Goal: Information Seeking & Learning: Compare options

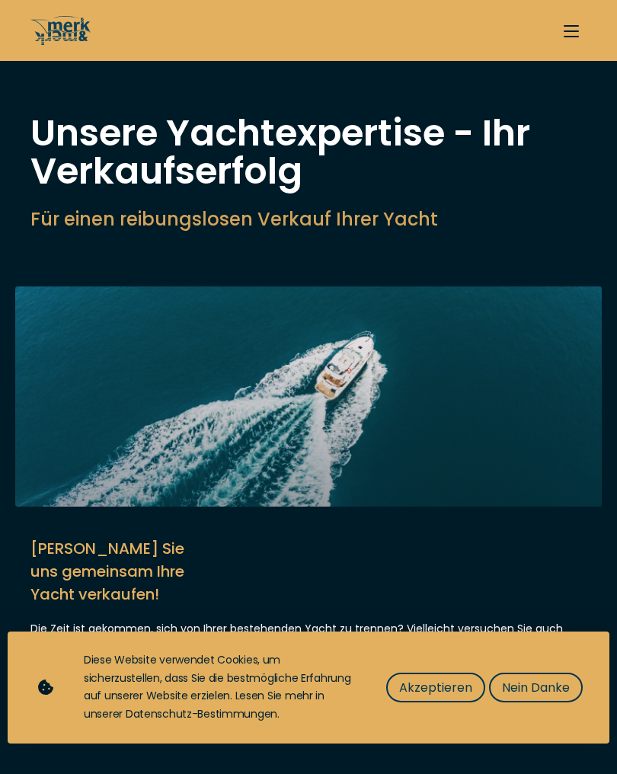
select select "sell"
click at [443, 688] on span "Akzeptieren" at bounding box center [435, 687] width 73 height 19
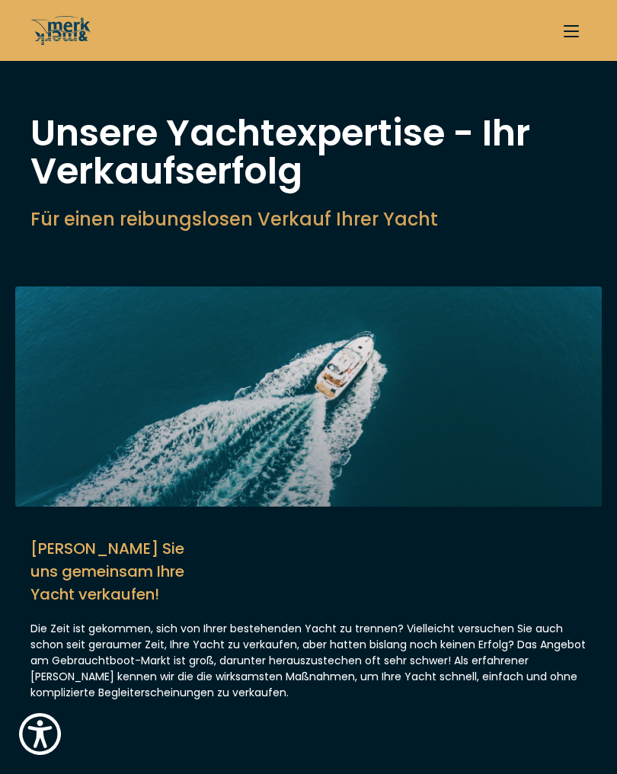
click at [569, 36] on span "button" at bounding box center [571, 37] width 15 height 2
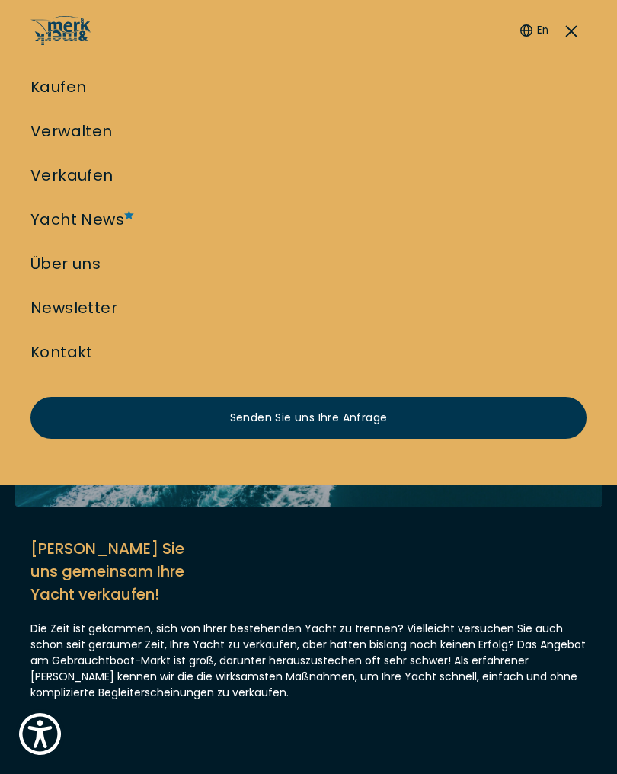
click at [50, 82] on link "Kaufen" at bounding box center [58, 86] width 56 height 21
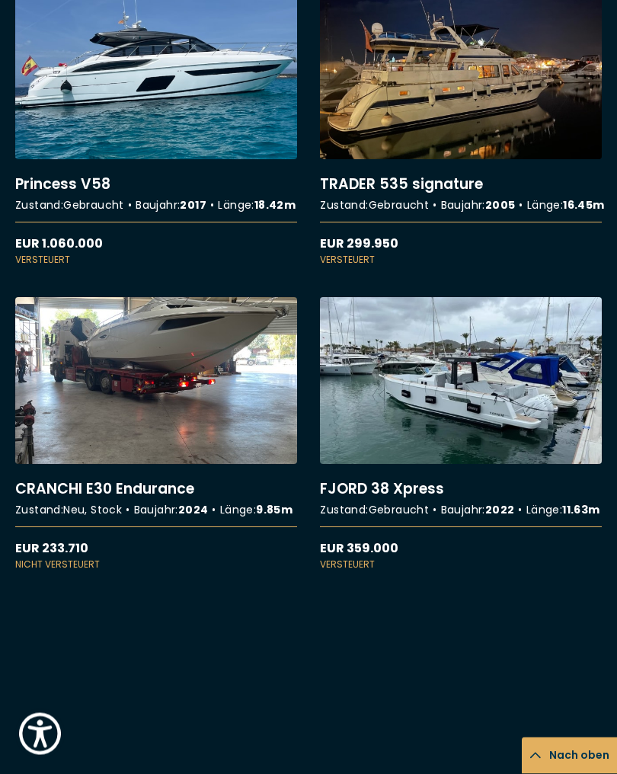
scroll to position [4564, 0]
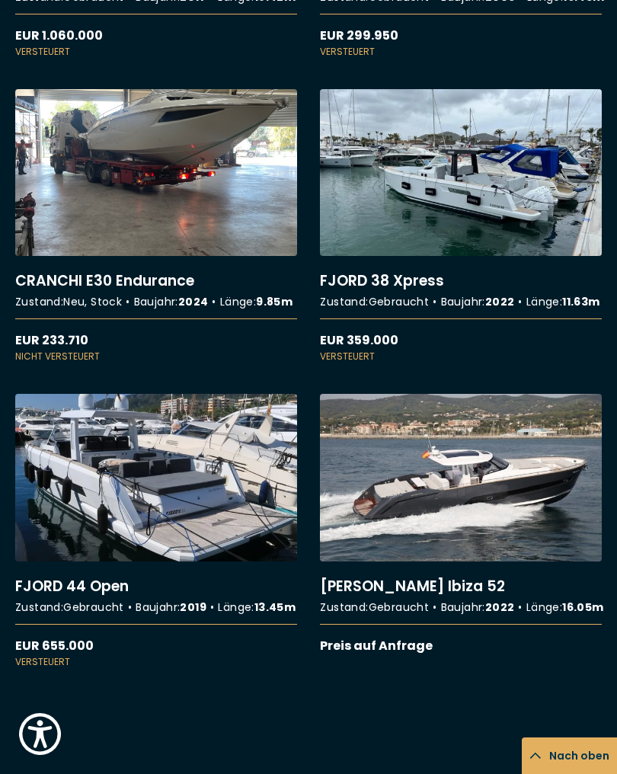
click at [188, 364] on link "More details about CRANCHI E30 Endurance" at bounding box center [156, 226] width 282 height 274
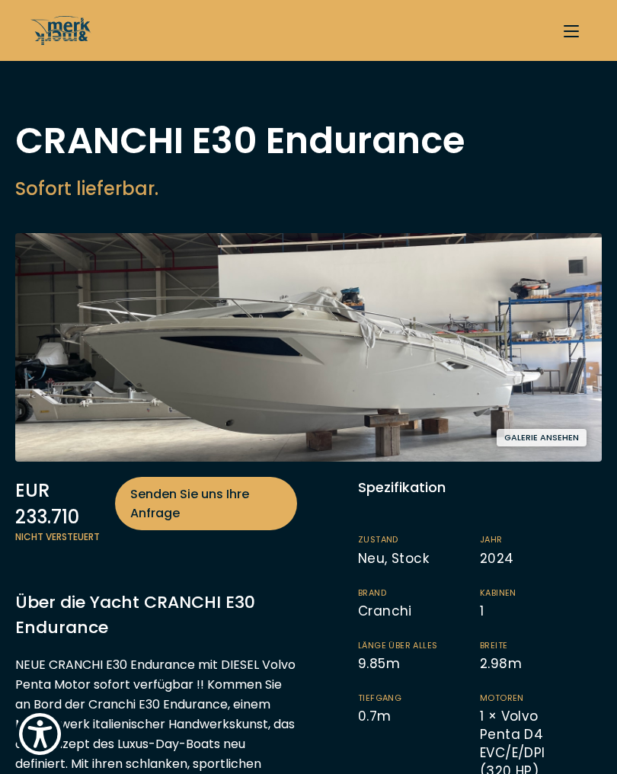
click at [553, 429] on button "Galerie ansehen" at bounding box center [542, 438] width 90 height 18
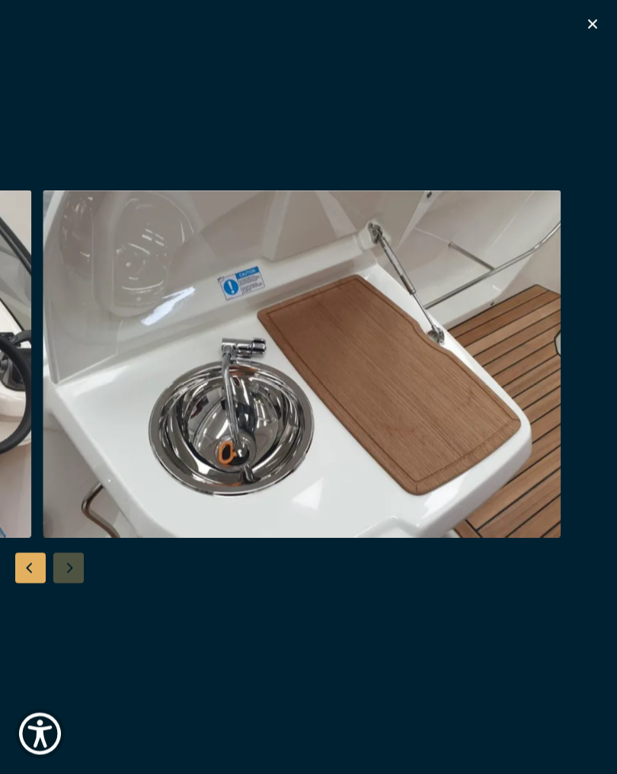
scroll to position [2, 0]
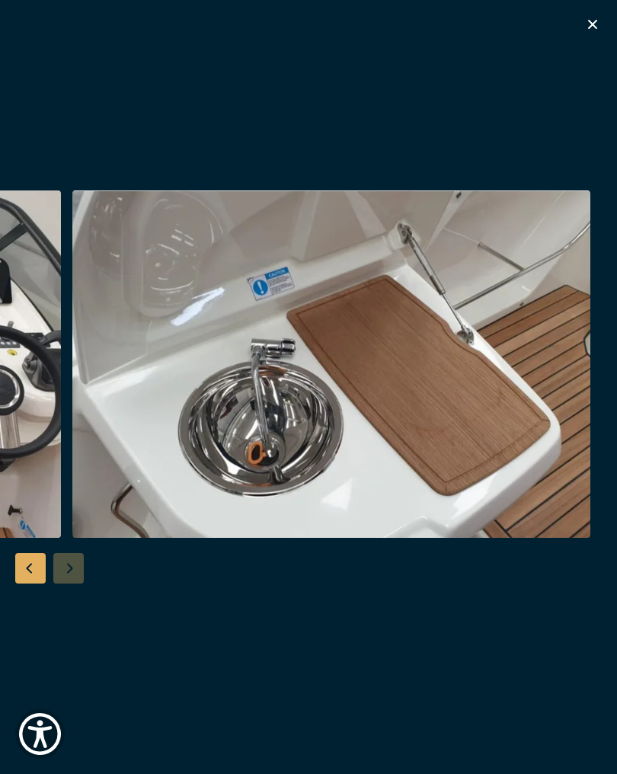
click at [607, 14] on div "Besondere Yachtangebote" at bounding box center [308, 387] width 617 height 774
click at [588, 21] on icon "button" at bounding box center [593, 24] width 18 height 18
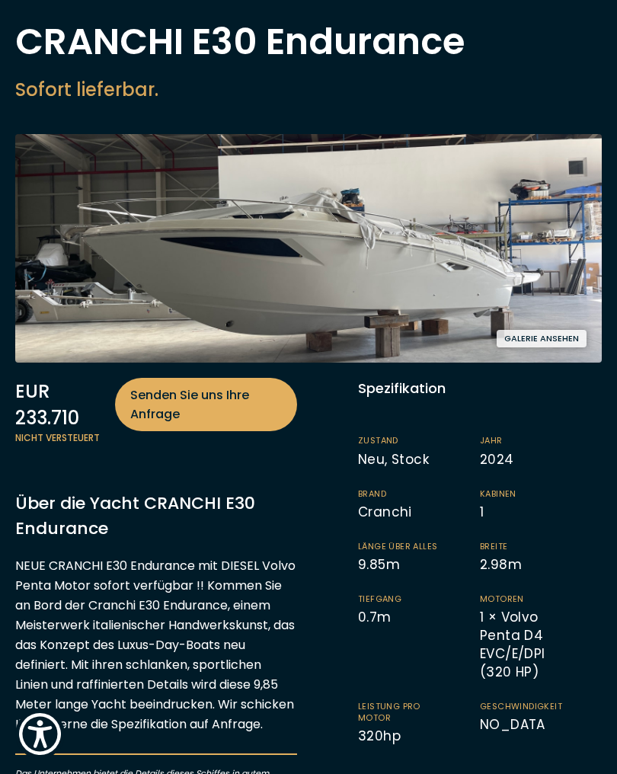
scroll to position [0, 0]
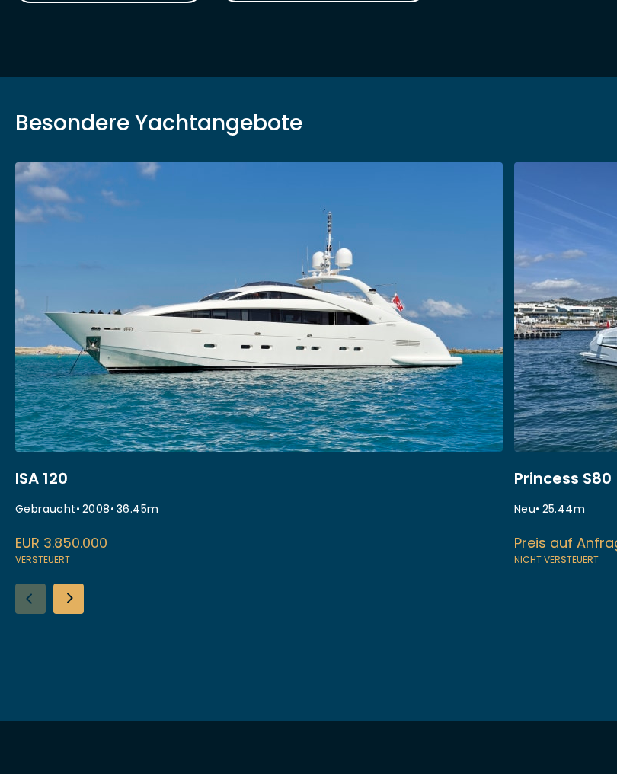
scroll to position [320, 0]
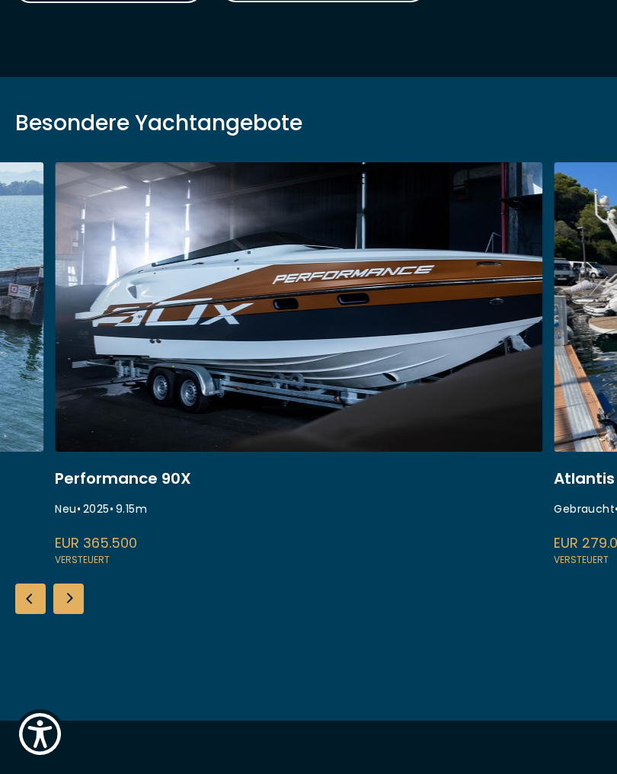
click at [160, 483] on link at bounding box center [299, 365] width 488 height 406
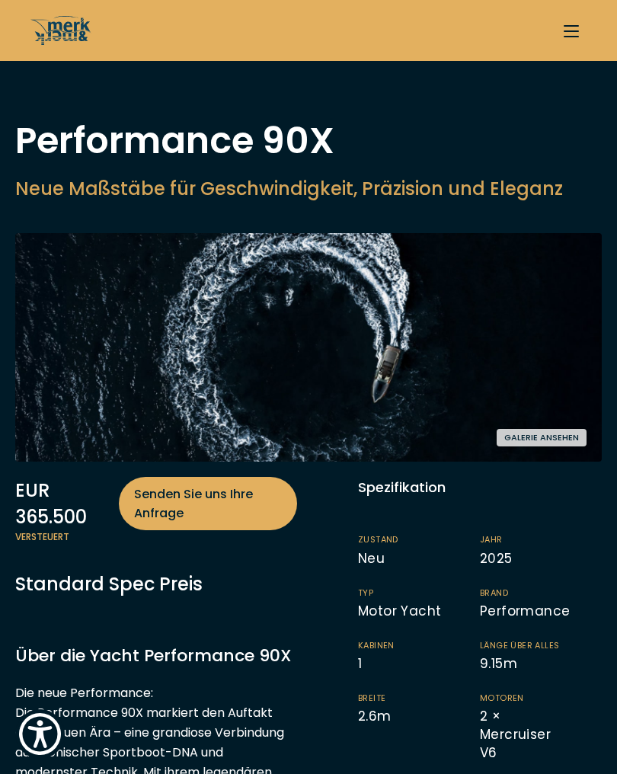
click at [537, 430] on button "Galerie ansehen" at bounding box center [542, 438] width 90 height 18
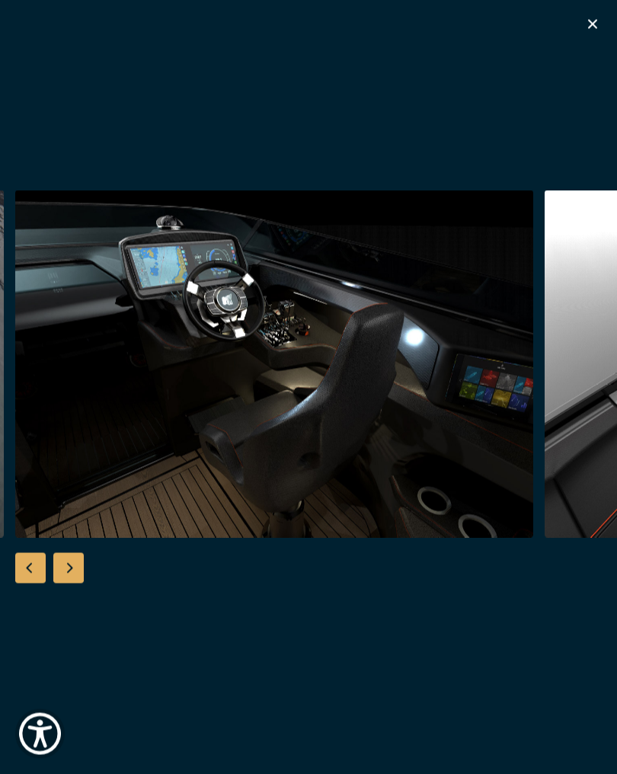
scroll to position [18, 0]
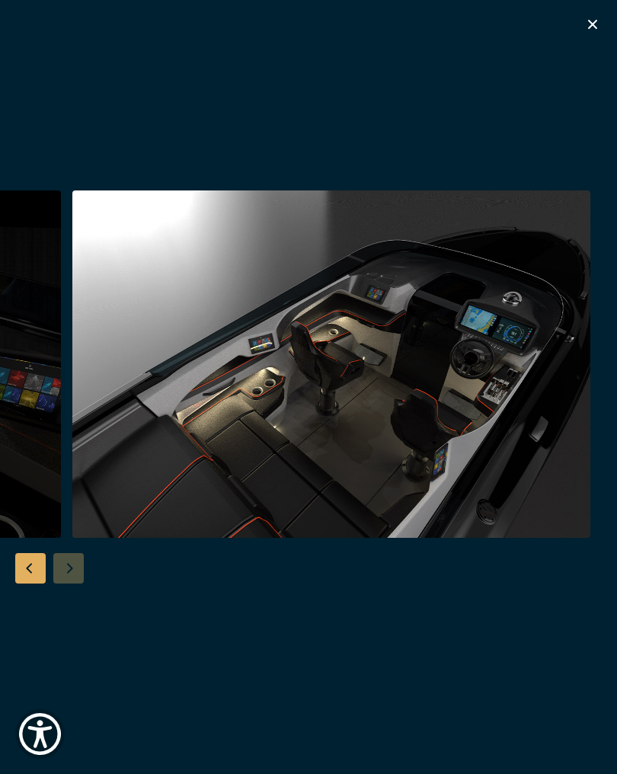
click at [590, 26] on icon "button" at bounding box center [593, 24] width 18 height 18
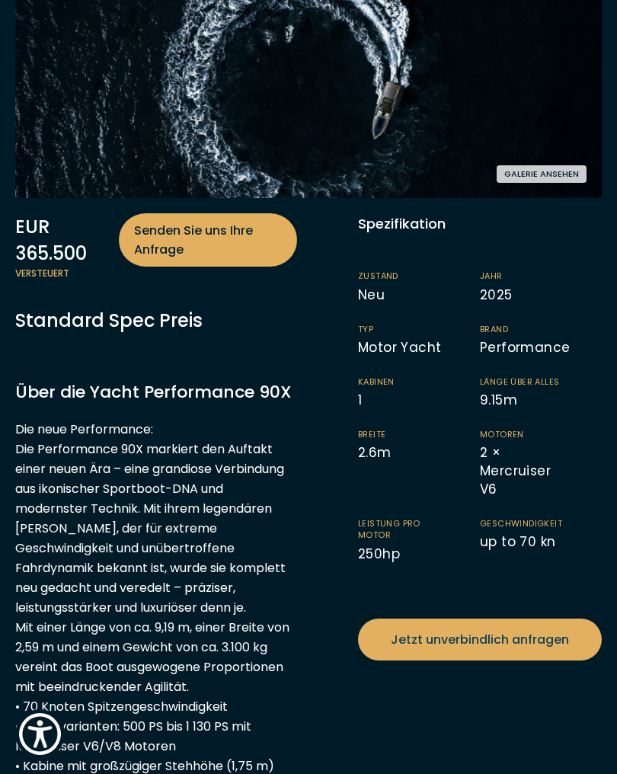
scroll to position [0, 0]
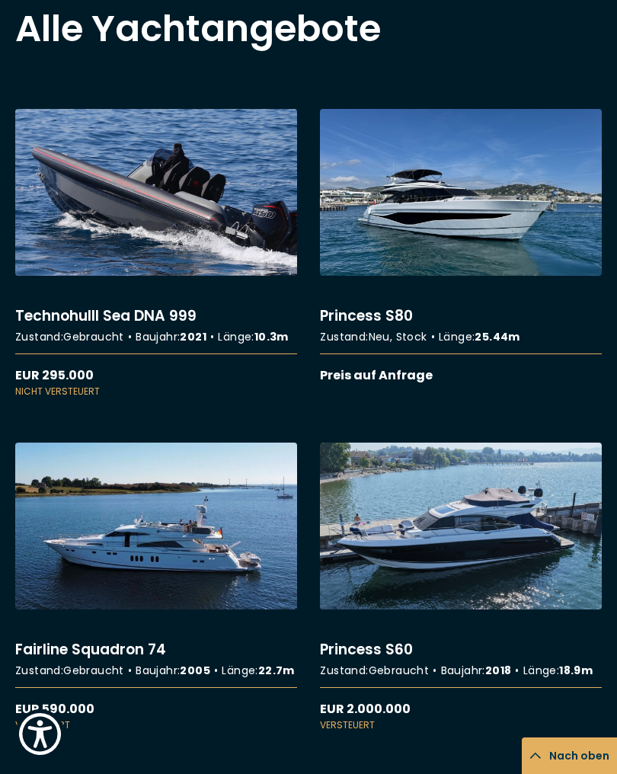
scroll to position [1093, 0]
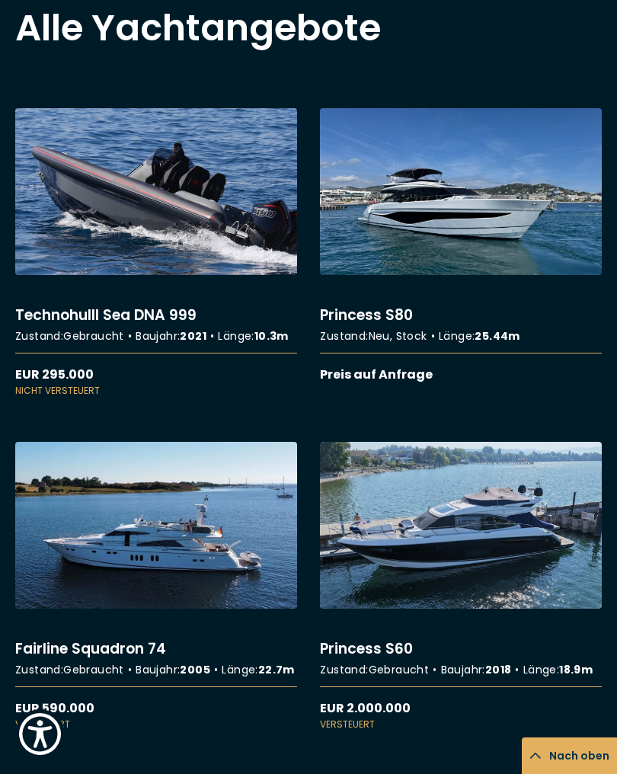
click at [140, 332] on link "More details about Technohulll Sea DNA 999" at bounding box center [156, 253] width 282 height 290
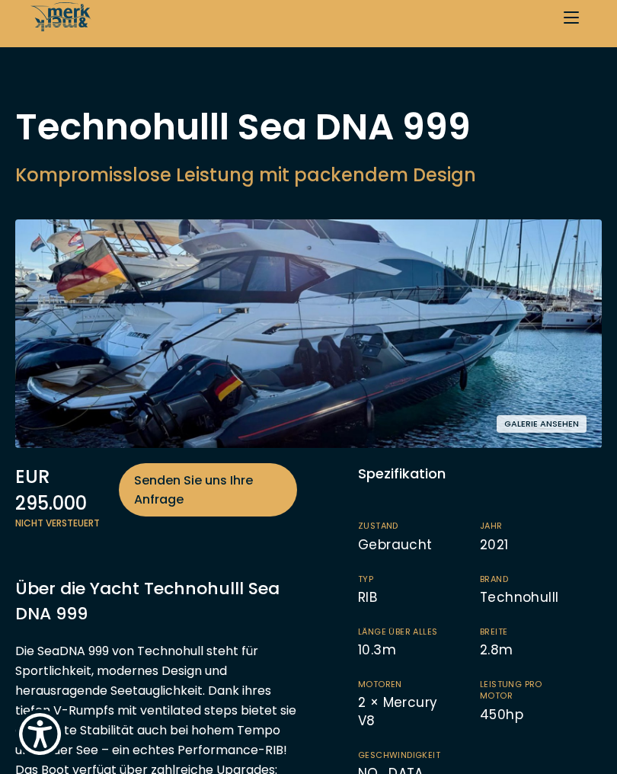
scroll to position [14, 0]
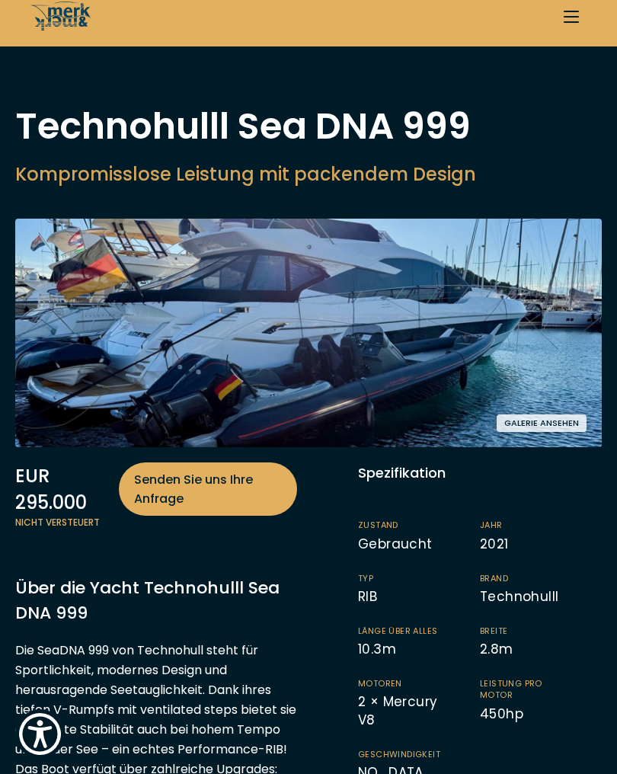
click at [419, 350] on img at bounding box center [308, 333] width 587 height 229
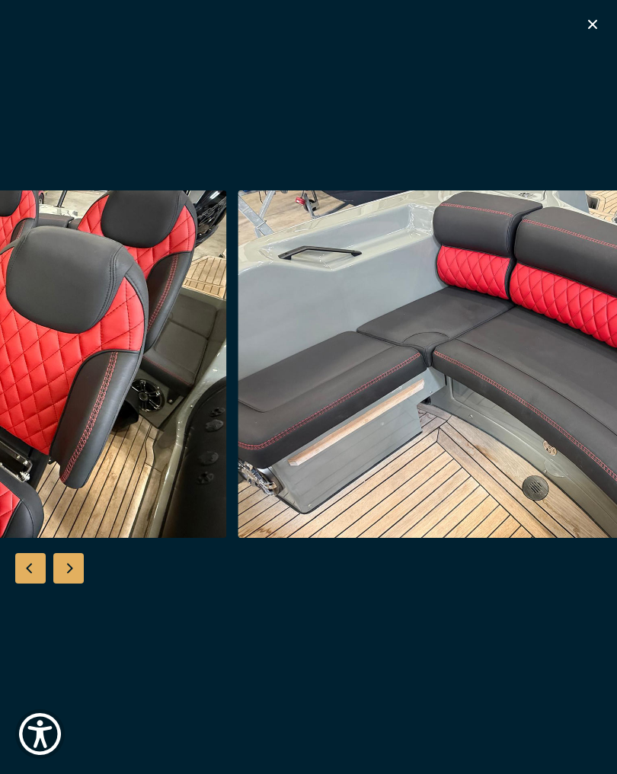
click at [596, 26] on icon "button" at bounding box center [593, 24] width 18 height 18
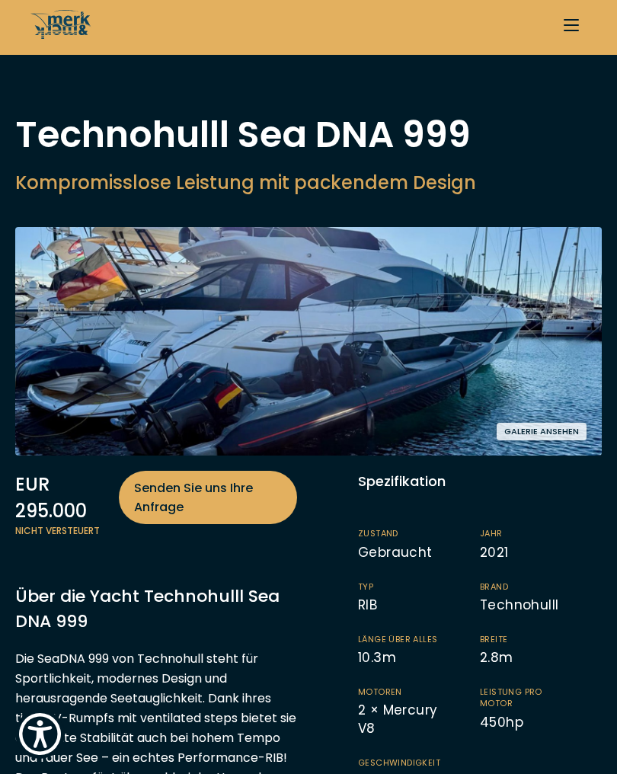
scroll to position [0, 0]
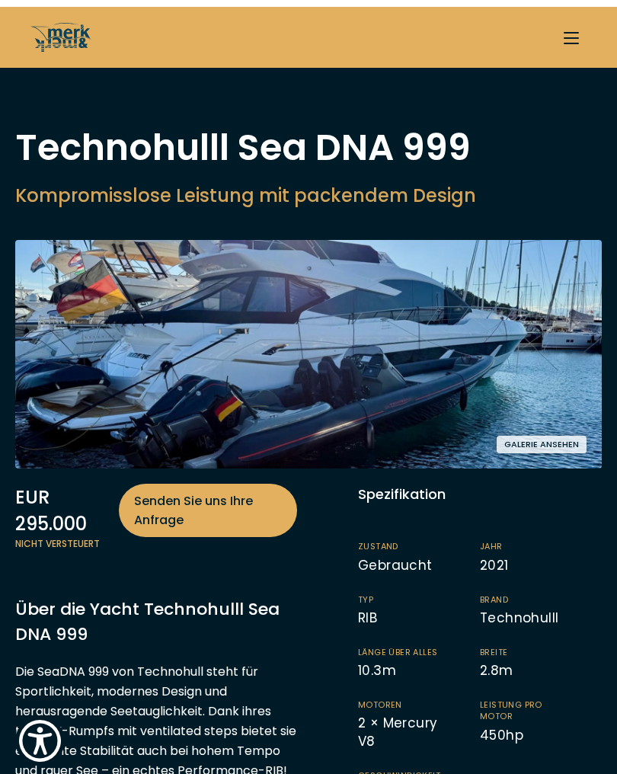
scroll to position [1112, 0]
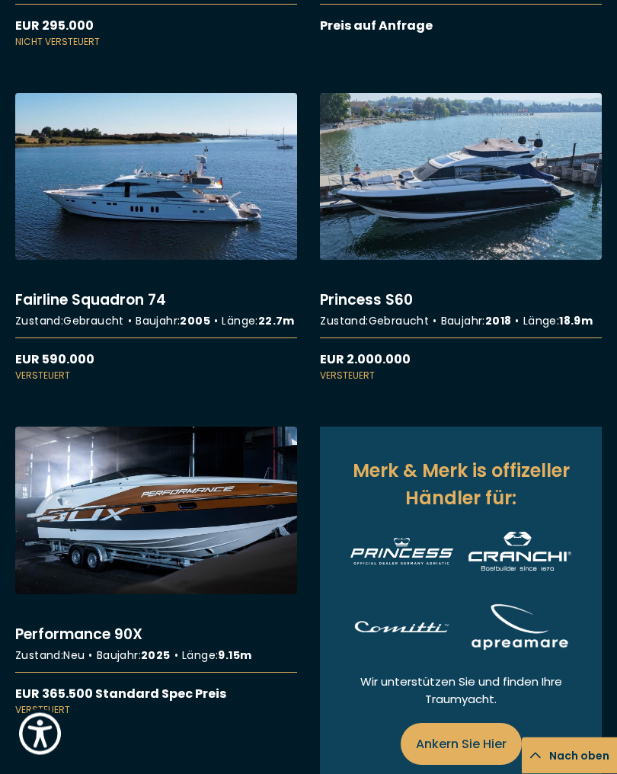
scroll to position [1442, 0]
click at [168, 353] on link "More details about Fairline Squadron 74" at bounding box center [156, 238] width 282 height 290
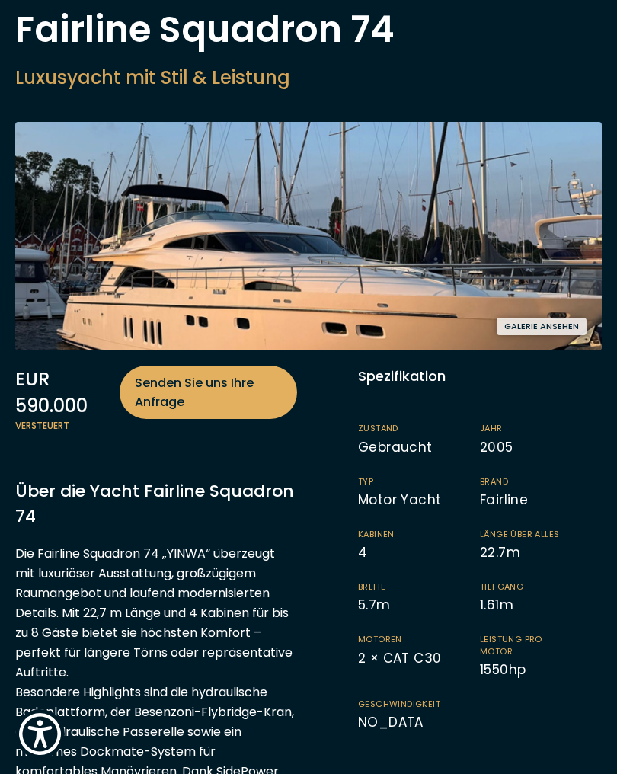
scroll to position [107, 0]
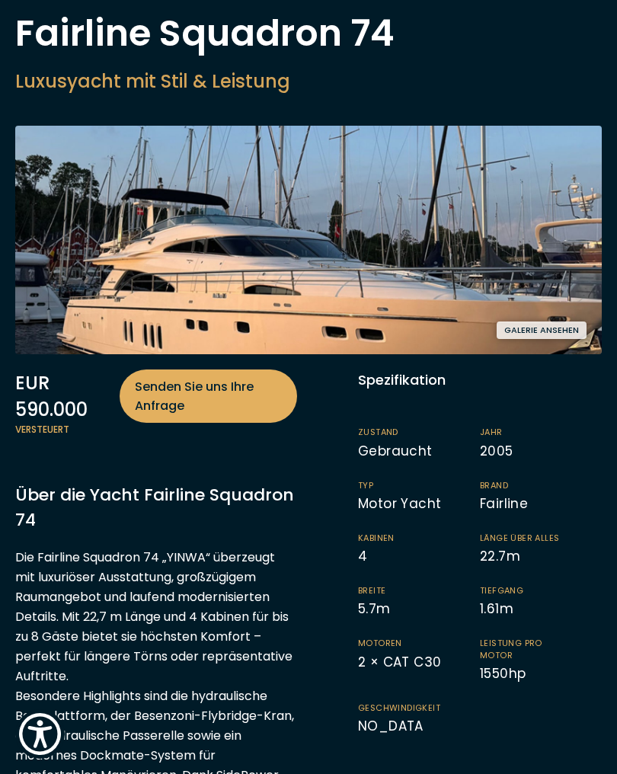
click at [531, 332] on button "Galerie ansehen" at bounding box center [542, 331] width 90 height 18
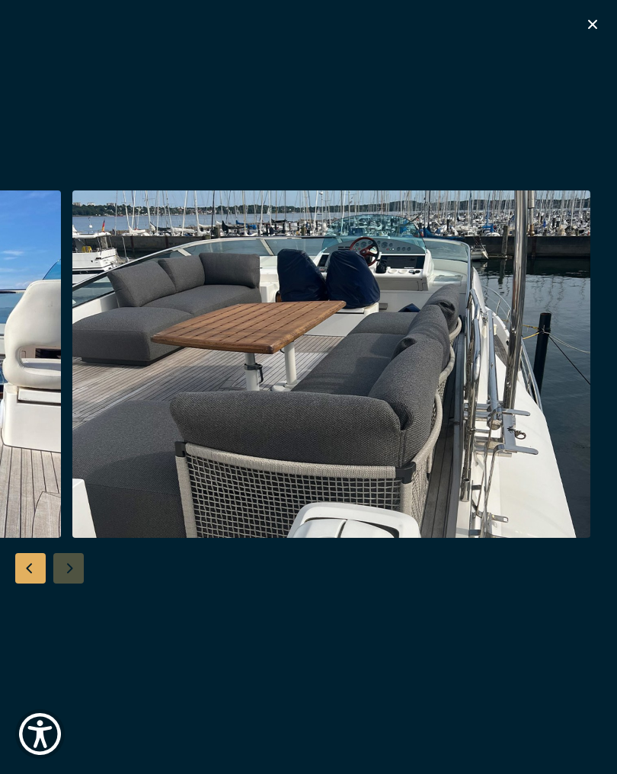
click at [588, 27] on icon "button" at bounding box center [593, 24] width 18 height 18
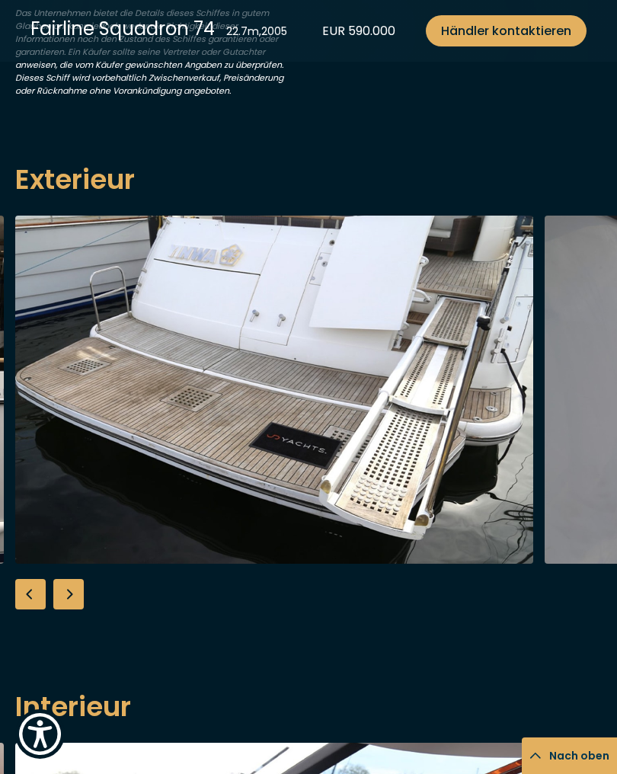
scroll to position [1194, 0]
